Goal: Check status

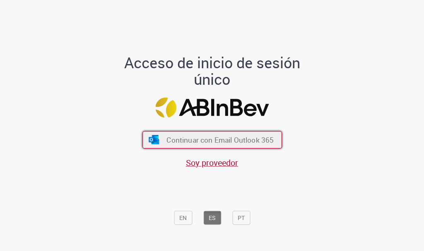
click at [231, 137] on span "Continuar con Email Outlook 365" at bounding box center [219, 140] width 107 height 10
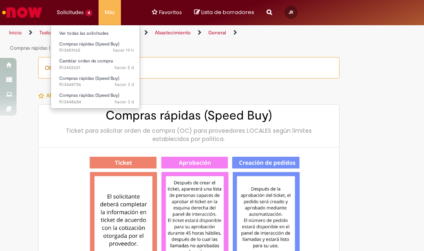
type input "********"
type input "**********"
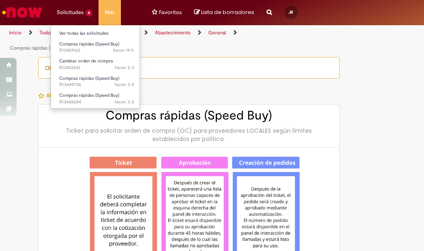
type input "**********"
click at [81, 37] on link "Ver todas las solicitudes" at bounding box center [96, 33] width 91 height 9
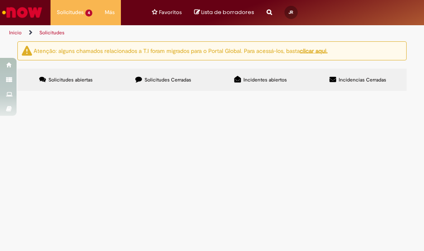
click at [0, 0] on span "por favor cambiar tambien numero de proveedor a omnilab ( 338594) , cambiar pre…" at bounding box center [0, 0] width 0 height 0
click at [263, 164] on main "Solicitudes Atenção: alguns chamados relacionados a T.I foram migrados para o P…" at bounding box center [212, 146] width 424 height 210
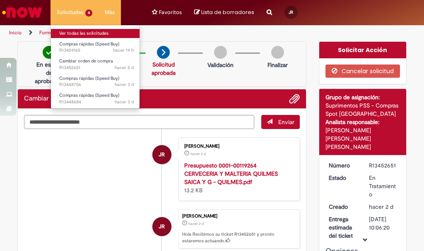
click at [74, 36] on link "Ver todas las solicitudes" at bounding box center [96, 33] width 91 height 9
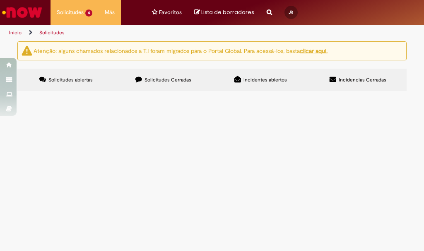
scroll to position [11, 0]
click at [154, 69] on label "Solicitudes Cerradas" at bounding box center [163, 80] width 97 height 22
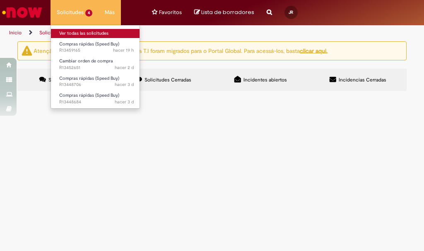
click at [77, 31] on link "Ver todas las solicitudes" at bounding box center [96, 33] width 91 height 9
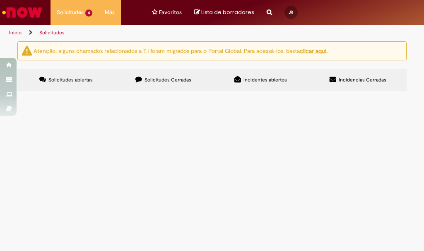
scroll to position [358, 0]
click at [0, 0] on link "2" at bounding box center [0, 0] width 0 height 0
click at [0, 0] on link "3" at bounding box center [0, 0] width 0 height 0
click at [0, 0] on link "4" at bounding box center [0, 0] width 0 height 0
click at [0, 0] on link "5" at bounding box center [0, 0] width 0 height 0
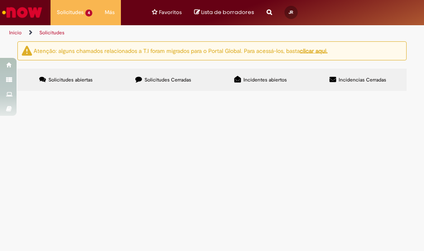
scroll to position [372, 0]
click at [0, 0] on link "6" at bounding box center [0, 0] width 0 height 0
click at [0, 0] on link "7" at bounding box center [0, 0] width 0 height 0
